Goal: Find contact information: Find contact information

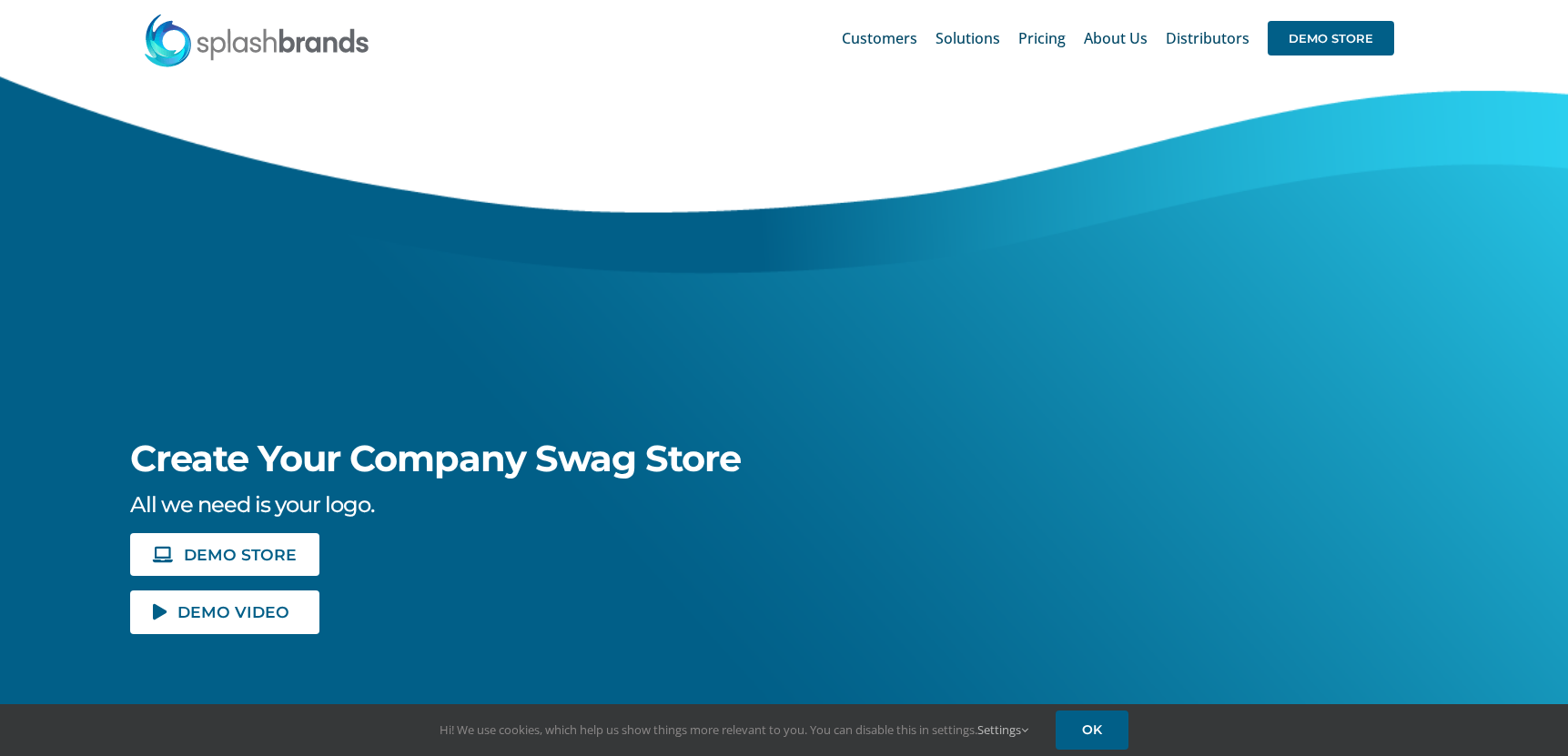
click at [980, 39] on span "Solutions" at bounding box center [967, 38] width 65 height 14
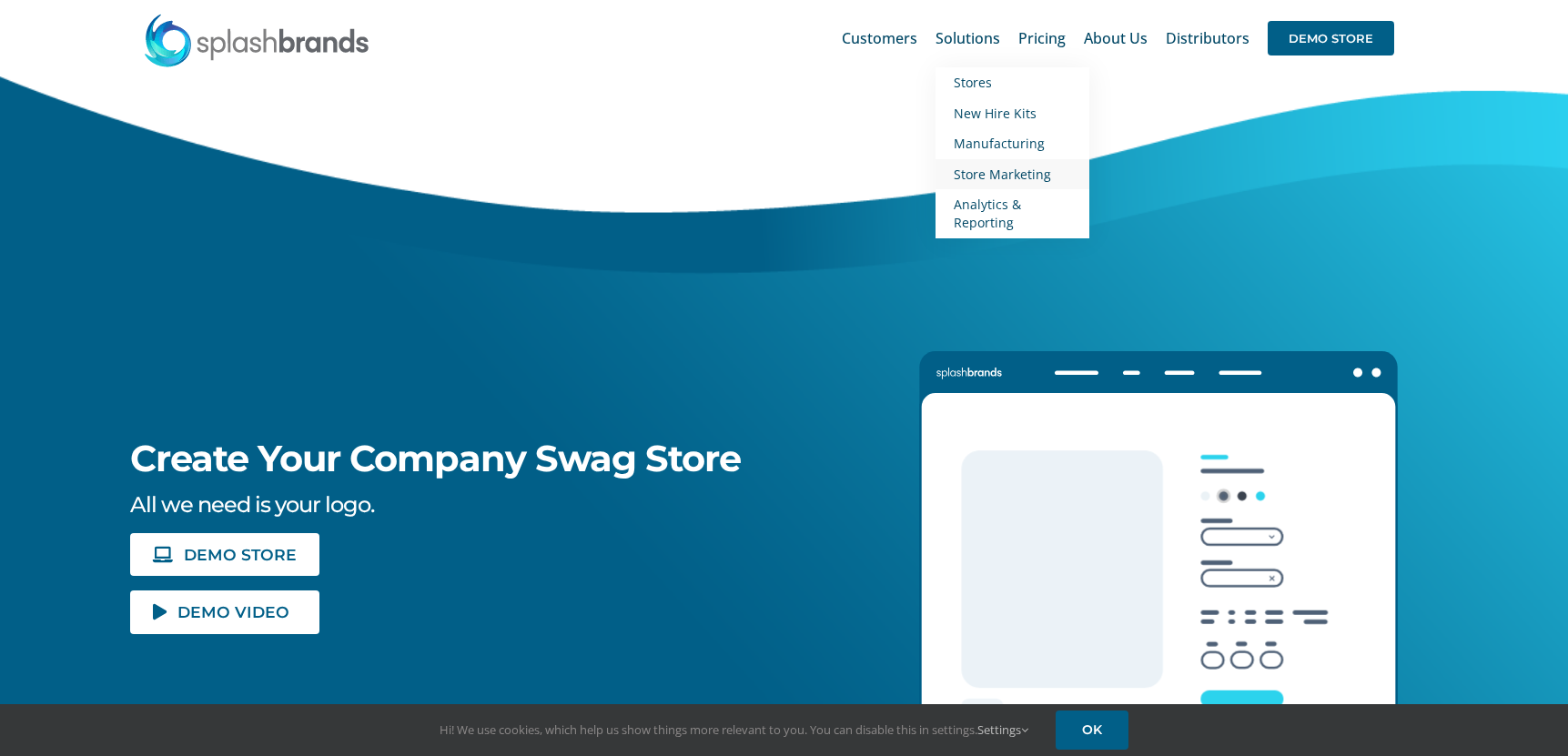
click at [994, 171] on span "Store Marketing" at bounding box center [1002, 174] width 97 height 17
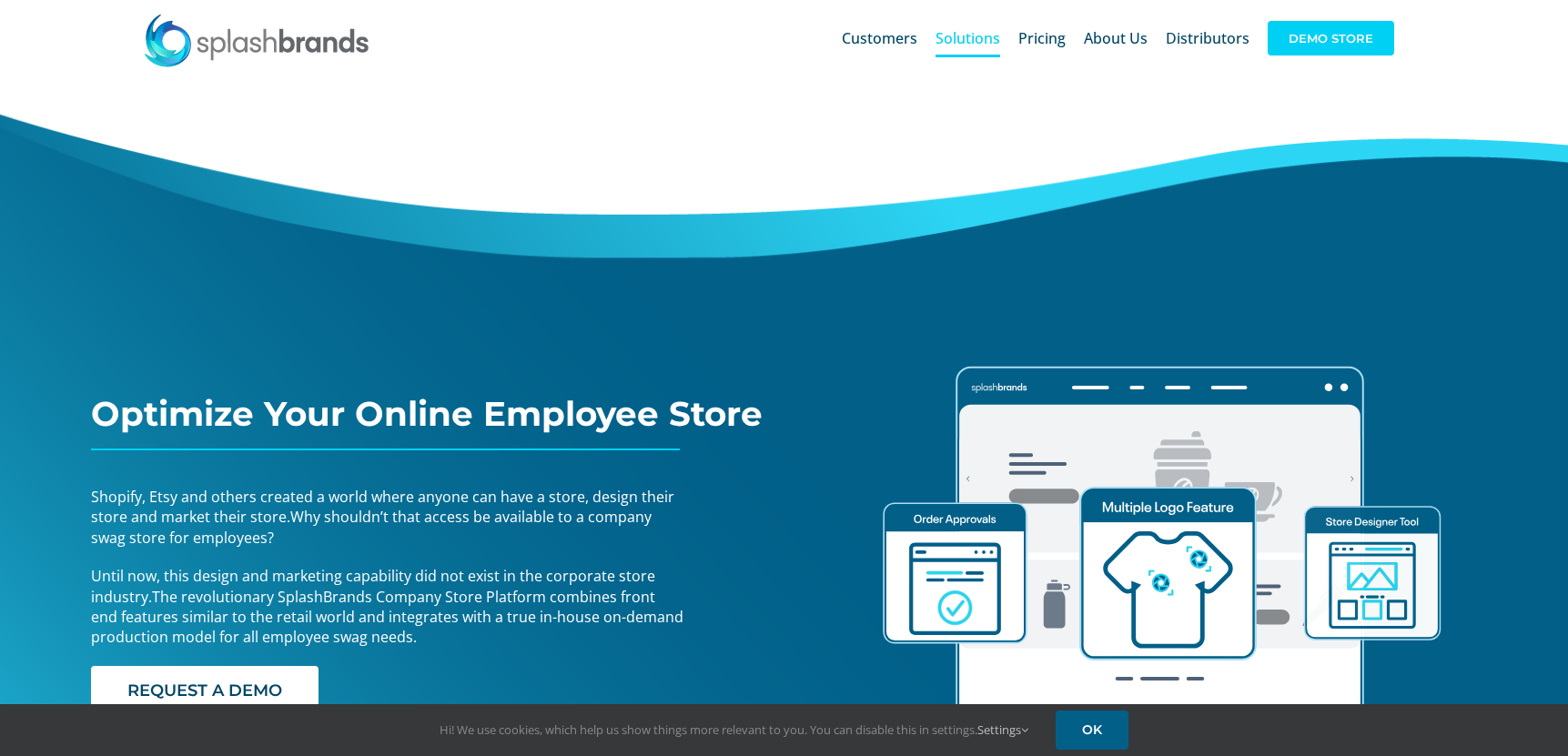
click at [1330, 46] on span "DEMO STORE" at bounding box center [1331, 38] width 126 height 35
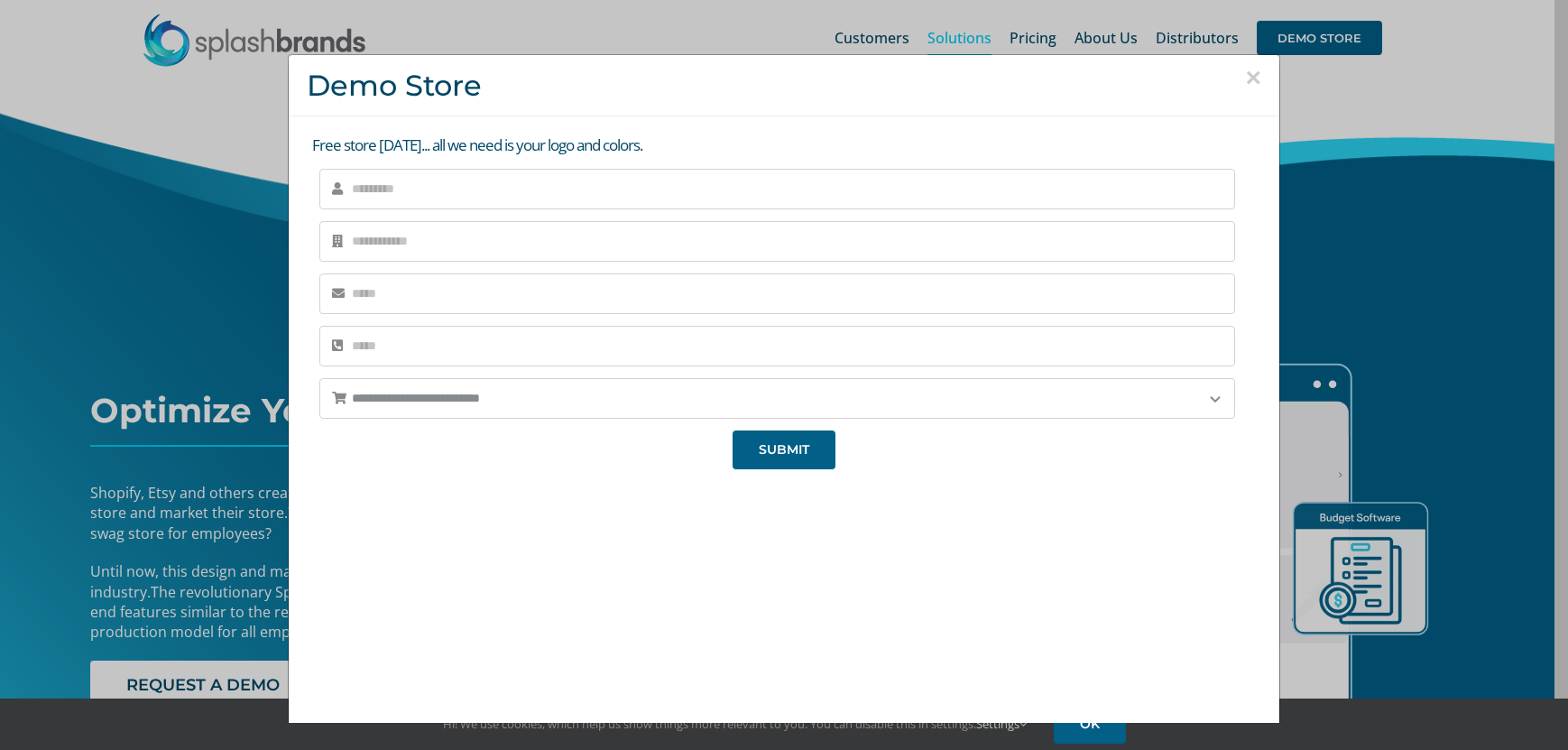
click at [1245, 71] on button "×" at bounding box center [1252, 78] width 16 height 27
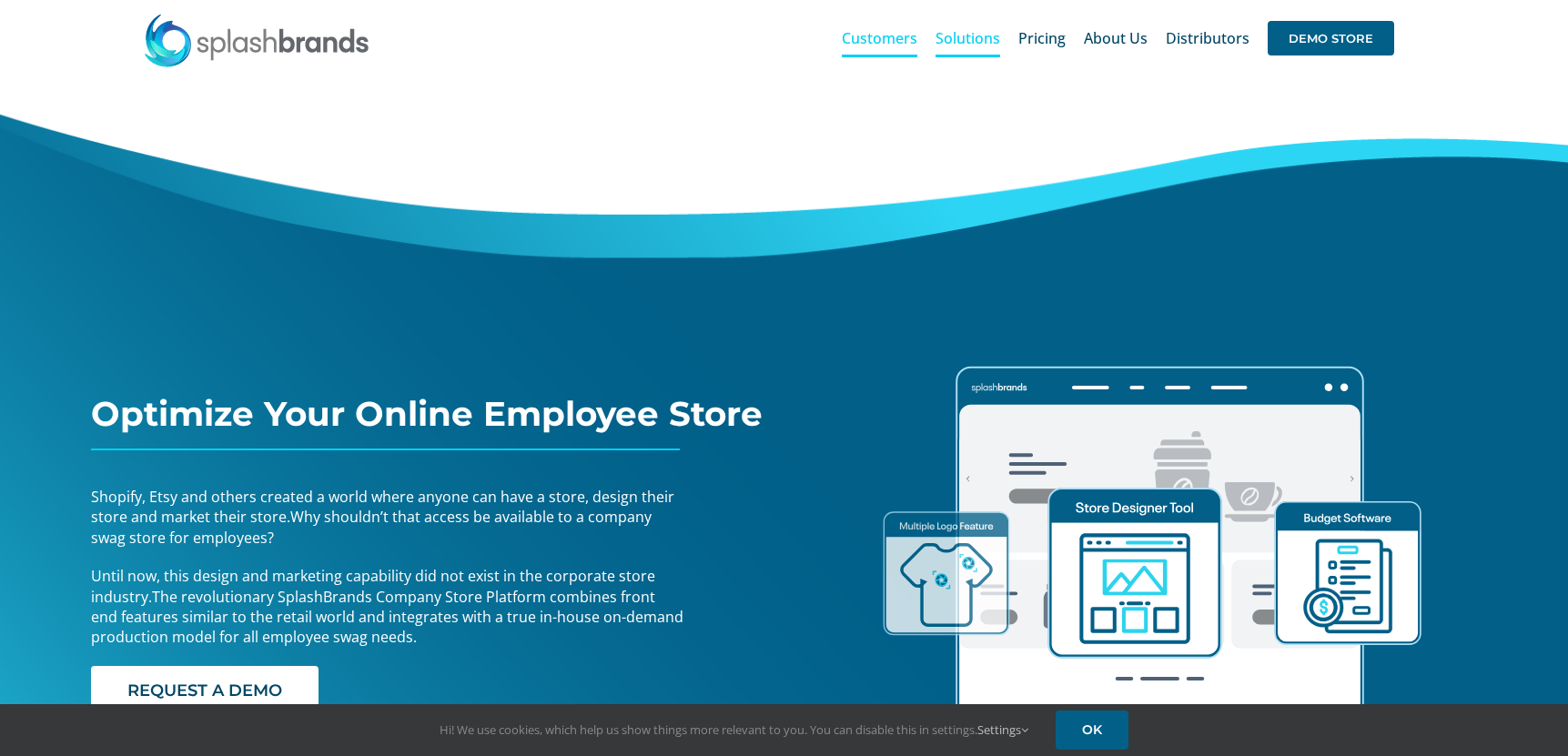
click at [881, 42] on span "Customers" at bounding box center [880, 38] width 75 height 14
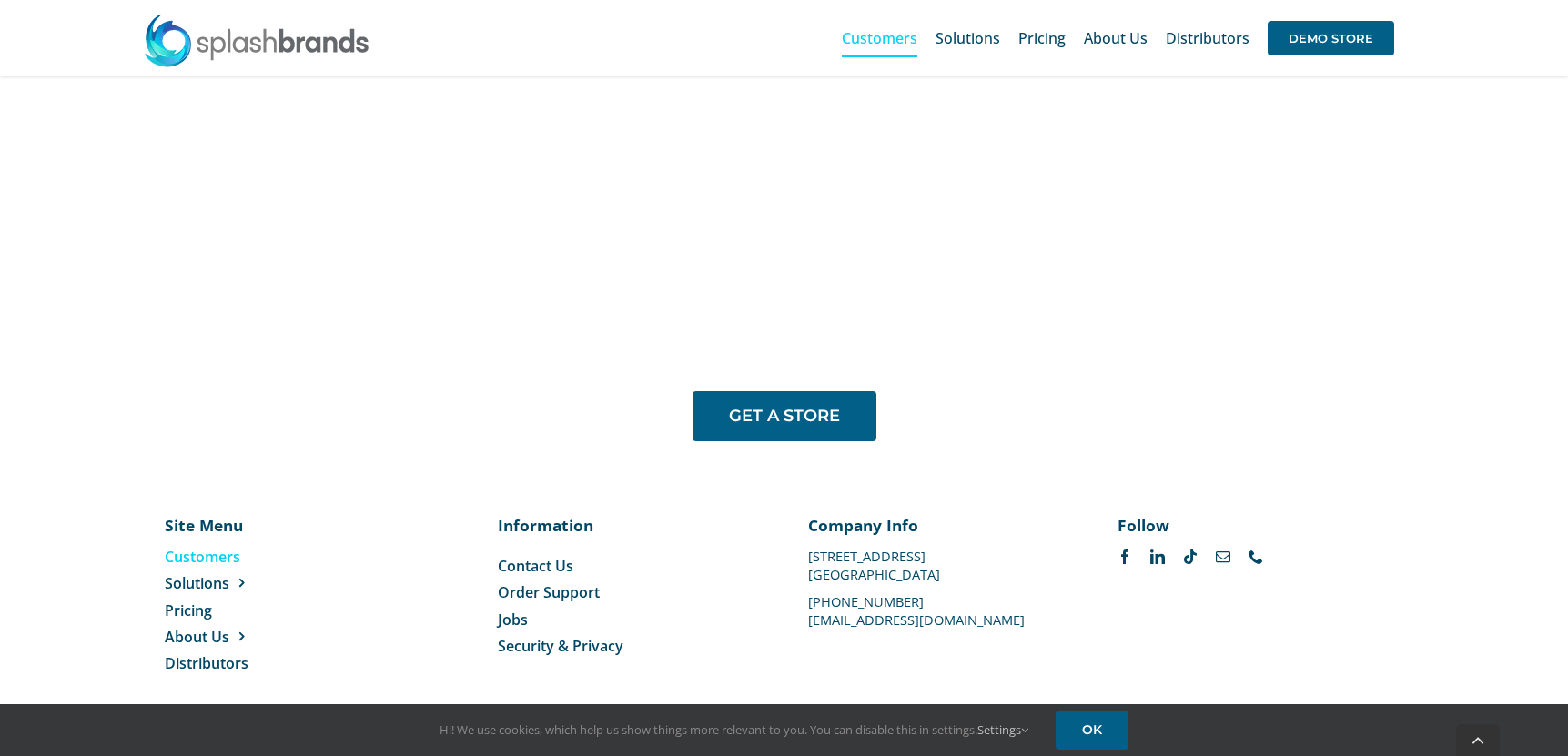
scroll to position [1497, 0]
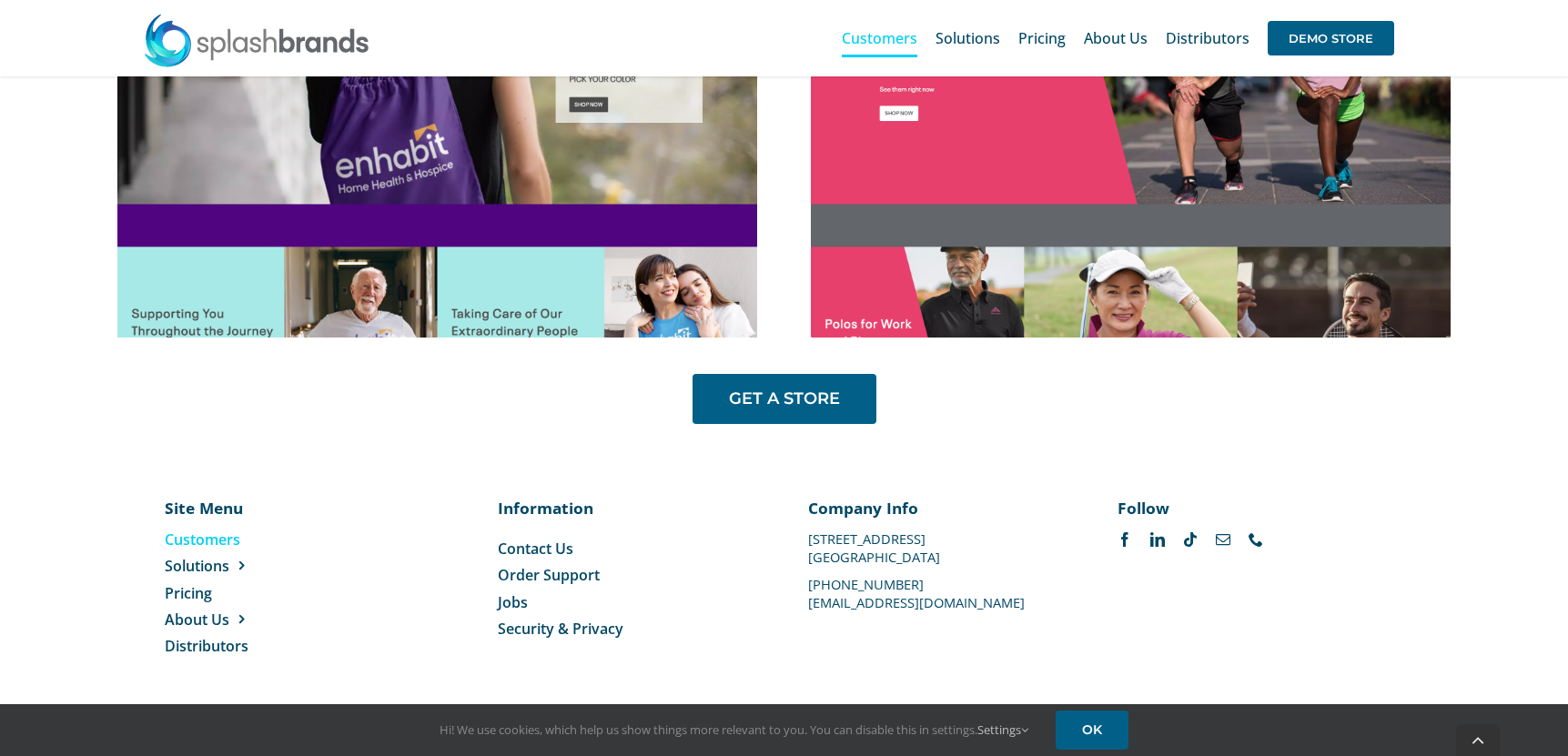
drag, startPoint x: 810, startPoint y: 539, endPoint x: 931, endPoint y: 550, distance: 121.5
click at [931, 550] on div "Company Info [STREET_ADDRESS] [PHONE_NUMBER] [EMAIL_ADDRESS][DOMAIN_NAME]" at bounding box center [939, 553] width 262 height 111
copy div "[STREET_ADDRESS]"
